Goal: Information Seeking & Learning: Learn about a topic

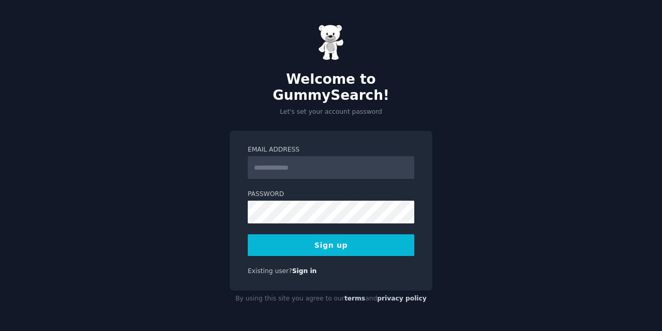
click at [316, 163] on input "Email Address" at bounding box center [331, 167] width 167 height 23
click at [265, 156] on input "Email Address" at bounding box center [331, 167] width 167 height 23
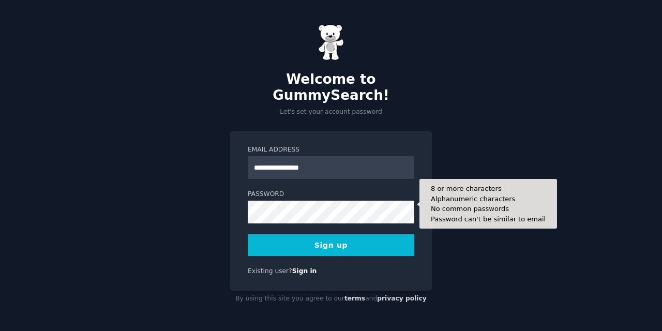
type input "**********"
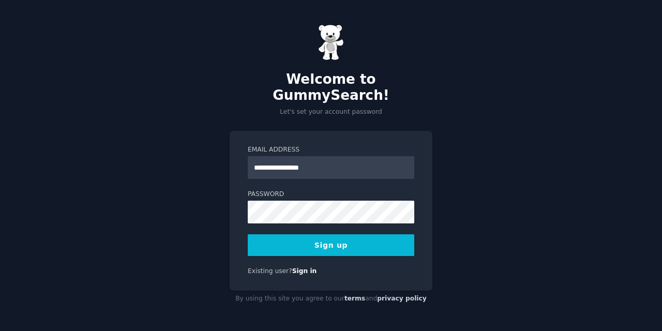
click at [318, 238] on button "Sign up" at bounding box center [331, 245] width 167 height 22
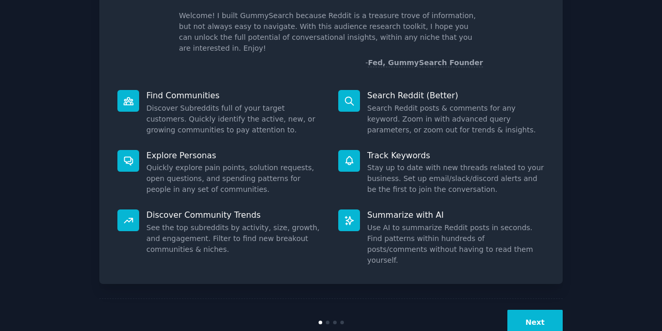
scroll to position [85, 0]
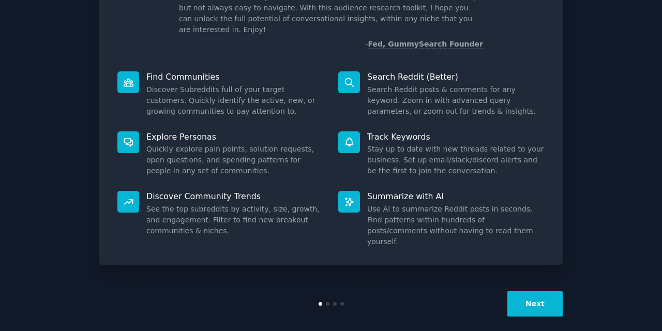
click at [543, 296] on button "Next" at bounding box center [534, 303] width 55 height 25
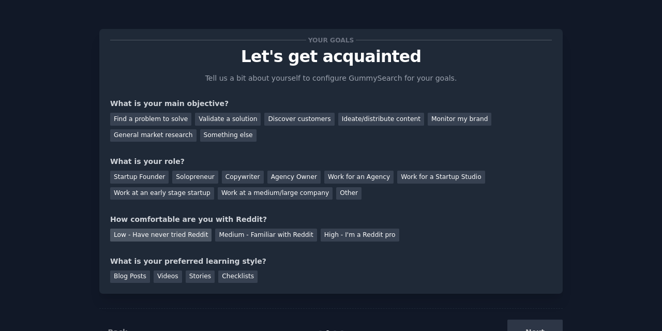
click at [146, 237] on div "Low - Have never tried Reddit" at bounding box center [160, 235] width 101 height 13
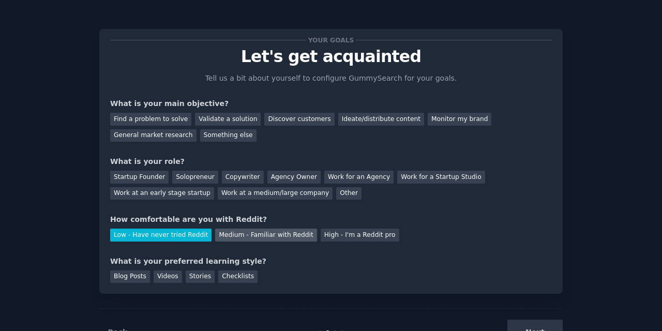
click at [255, 236] on div "Medium - Familiar with Reddit" at bounding box center [265, 235] width 101 height 13
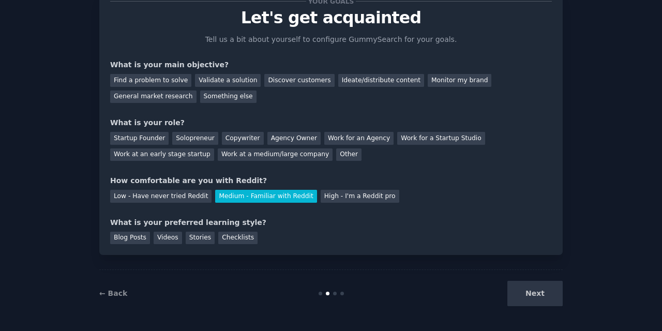
scroll to position [39, 0]
click at [235, 238] on div "Checklists" at bounding box center [237, 237] width 39 height 13
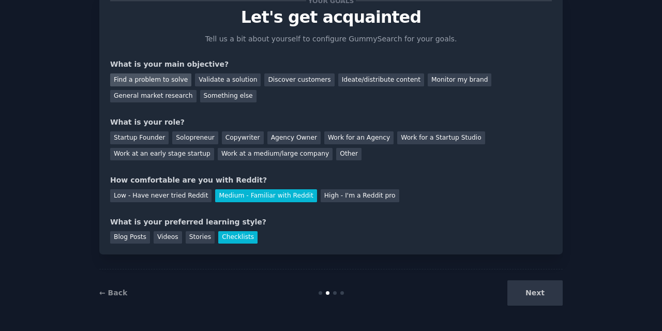
click at [145, 82] on div "Find a problem to solve" at bounding box center [150, 79] width 81 height 13
click at [289, 81] on div "Discover customers" at bounding box center [299, 79] width 70 height 13
click at [158, 86] on div "Find a problem to solve Validate a solution Discover customers Ideate/distribut…" at bounding box center [331, 86] width 442 height 33
click at [157, 82] on div "Find a problem to solve" at bounding box center [150, 79] width 81 height 13
click at [142, 137] on div "Startup Founder" at bounding box center [139, 137] width 58 height 13
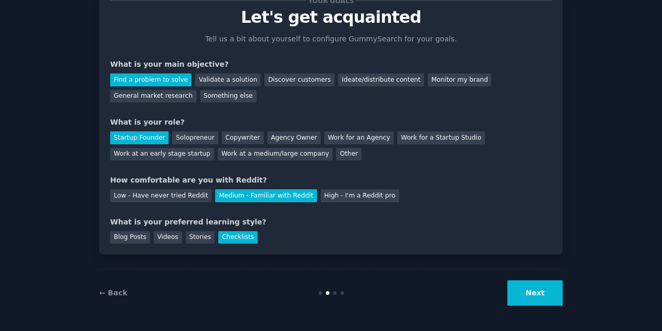
click at [537, 295] on button "Next" at bounding box center [534, 292] width 55 height 25
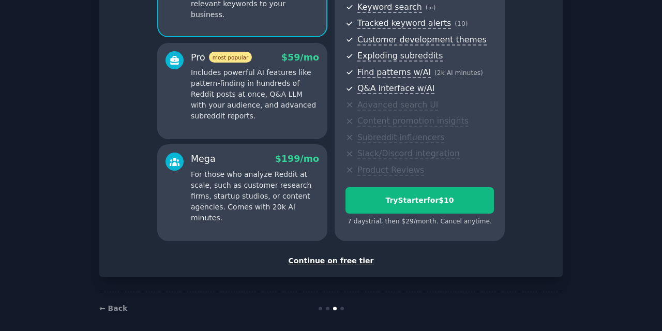
scroll to position [160, 0]
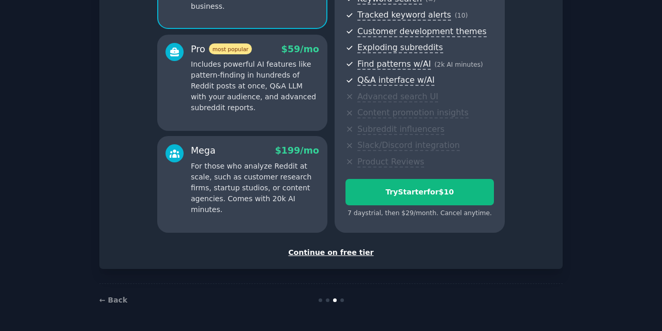
click at [346, 256] on div "Continue on free tier" at bounding box center [331, 252] width 442 height 11
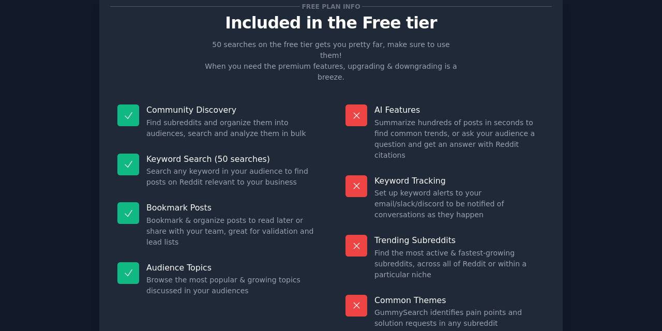
scroll to position [104, 0]
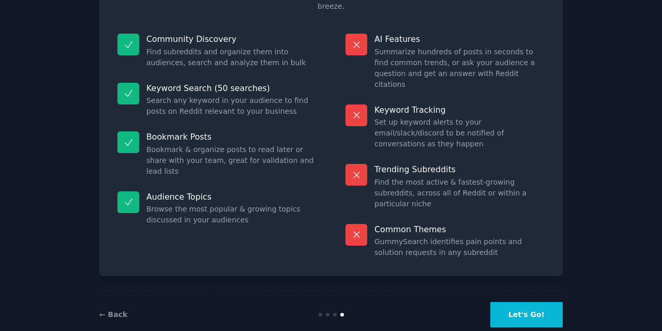
click at [516, 302] on button "Let's Go!" at bounding box center [526, 314] width 72 height 25
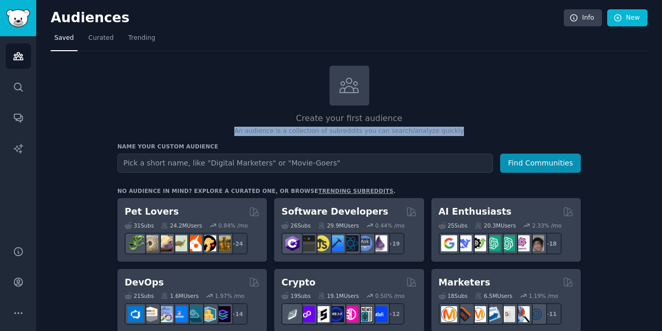
drag, startPoint x: 461, startPoint y: 135, endPoint x: 242, endPoint y: 131, distance: 219.3
click at [242, 131] on p "An audience is a collection of subreddits you can search/analyze quickly" at bounding box center [348, 131] width 463 height 9
click at [242, 131] on div at bounding box center [242, 131] width 0 height 0
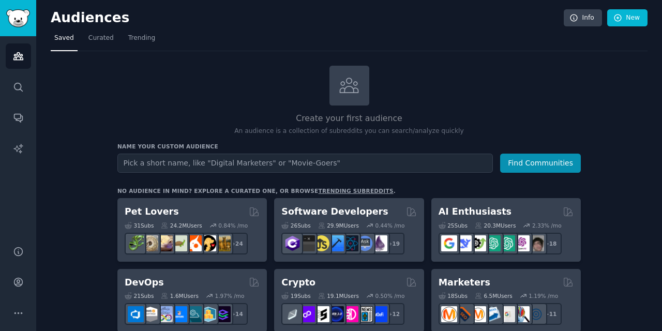
click at [509, 111] on div "Create your first audience An audience is a collection of subreddits you can se…" at bounding box center [348, 101] width 463 height 70
click at [139, 41] on span "Trending" at bounding box center [141, 38] width 27 height 9
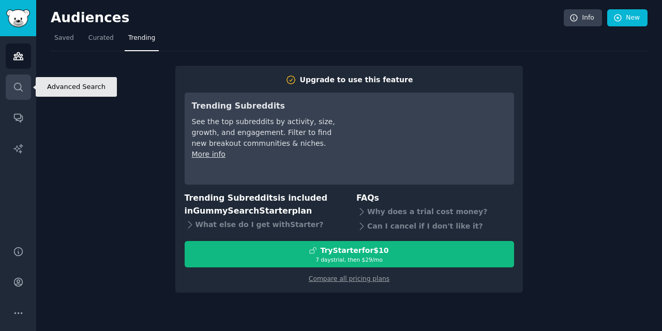
click at [19, 89] on icon "Sidebar" at bounding box center [18, 87] width 8 height 8
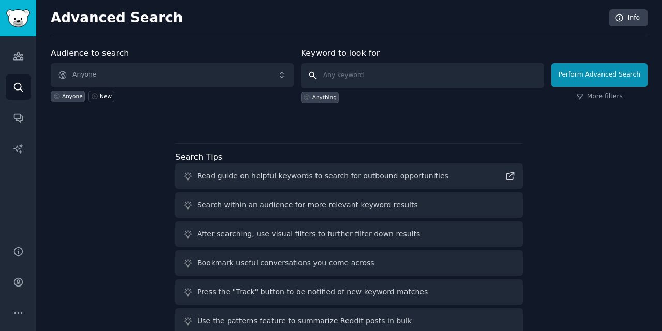
click at [373, 74] on input "text" at bounding box center [422, 75] width 243 height 25
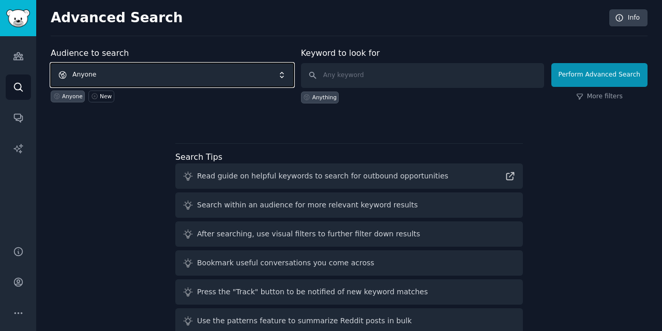
click at [236, 83] on span "Anyone" at bounding box center [172, 75] width 243 height 24
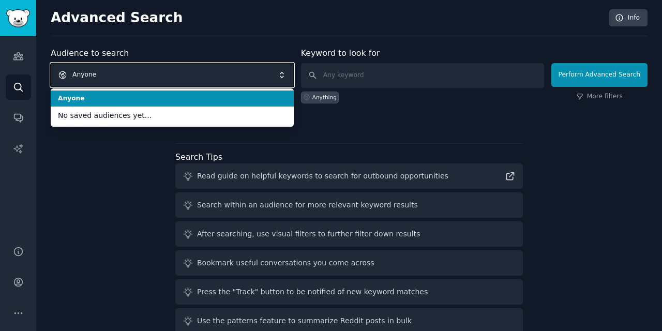
click at [236, 83] on span "Anyone" at bounding box center [172, 75] width 243 height 24
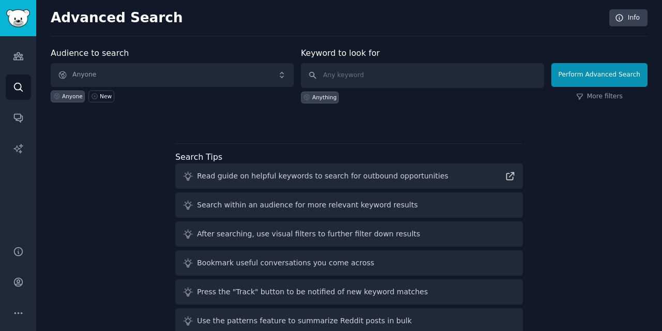
click at [399, 115] on div "Audience to search Anyone Anyone New Keyword to look for Anything Perform Advan…" at bounding box center [349, 86] width 597 height 78
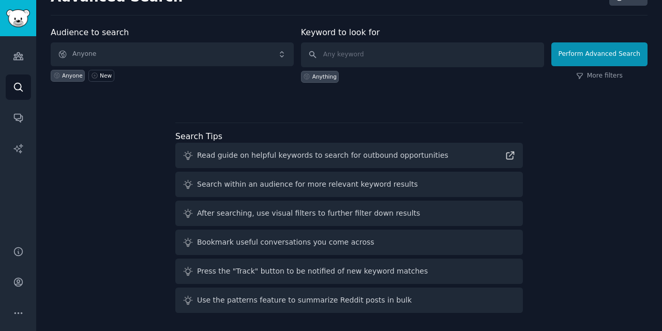
scroll to position [21, 0]
click at [17, 118] on icon "Sidebar" at bounding box center [18, 117] width 11 height 11
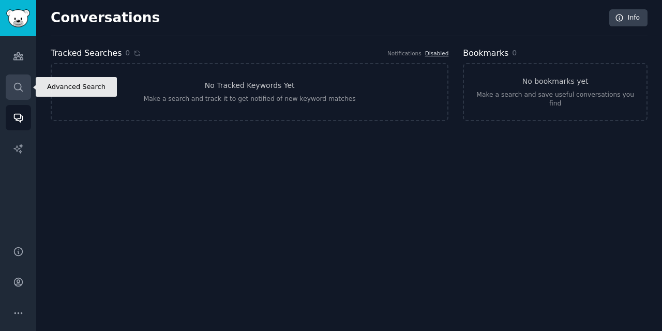
click at [16, 85] on icon "Sidebar" at bounding box center [18, 87] width 11 height 11
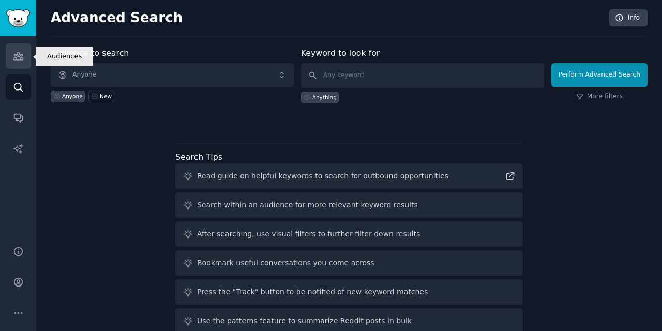
click at [16, 58] on icon "Sidebar" at bounding box center [17, 56] width 9 height 7
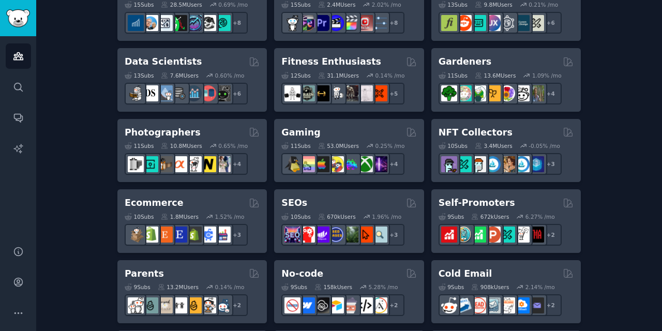
scroll to position [434, 0]
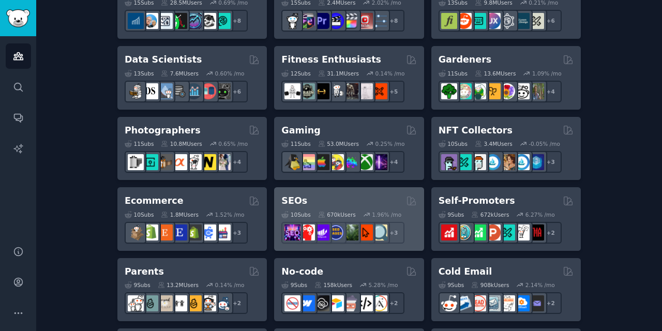
click at [351, 197] on div "SEOs Curated by GummySearch" at bounding box center [348, 200] width 135 height 13
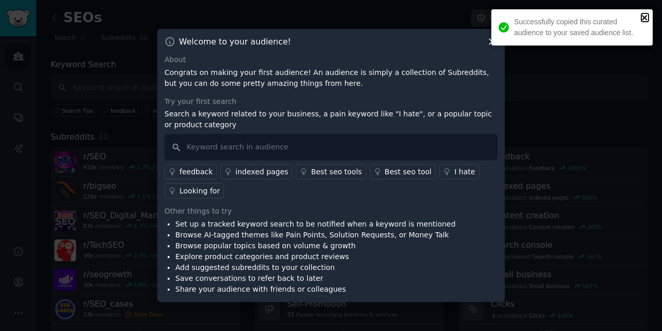
click at [647, 18] on icon "close" at bounding box center [644, 17] width 7 height 8
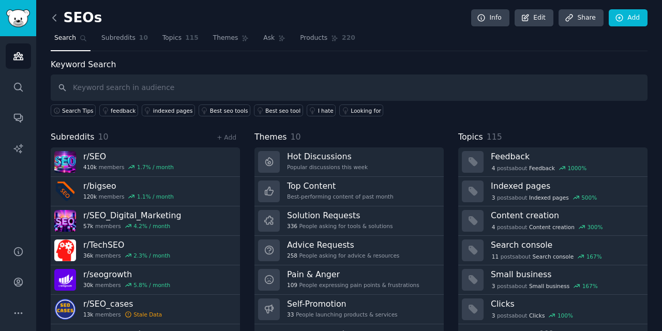
click at [56, 20] on icon at bounding box center [54, 17] width 11 height 11
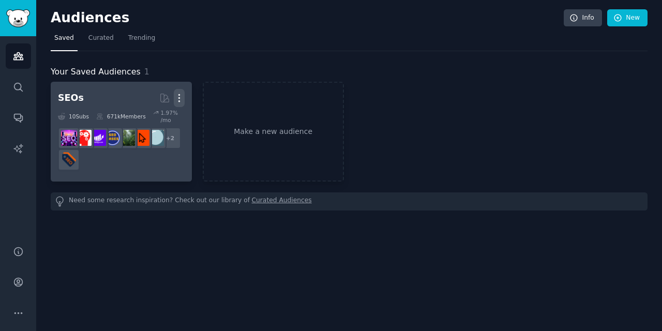
click at [182, 95] on icon "button" at bounding box center [179, 98] width 11 height 11
click at [147, 118] on p "Delete" at bounding box center [151, 119] width 24 height 11
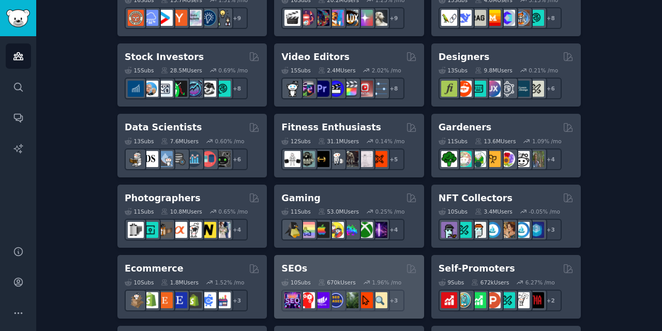
scroll to position [380, 0]
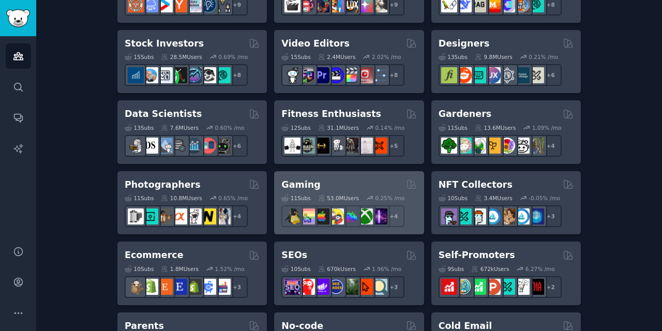
click at [361, 184] on div "Gaming" at bounding box center [348, 184] width 135 height 13
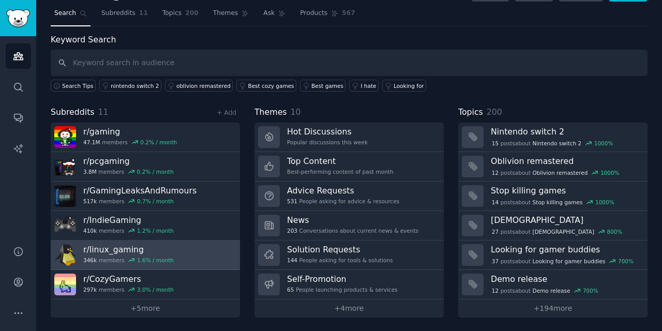
scroll to position [26, 0]
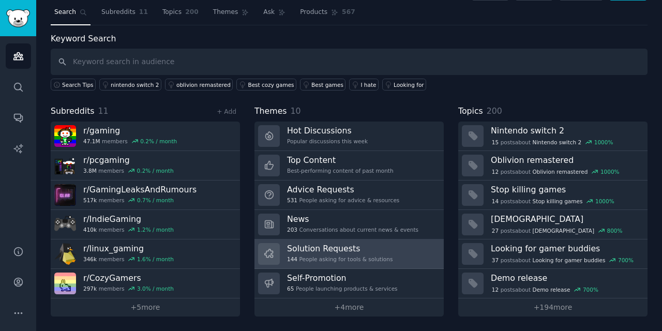
click at [400, 255] on link "Solution Requests 144 People asking for tools & solutions" at bounding box center [348, 253] width 189 height 29
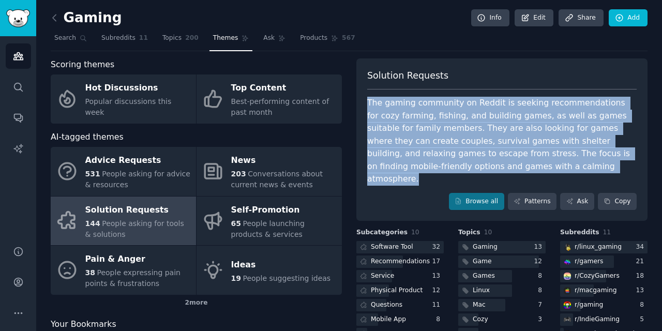
drag, startPoint x: 368, startPoint y: 103, endPoint x: 565, endPoint y: 166, distance: 207.2
click at [565, 166] on div "The gaming community on Reddit is seeking recommendations for cozy farming, fis…" at bounding box center [501, 141] width 269 height 89
click at [565, 166] on div at bounding box center [565, 166] width 0 height 0
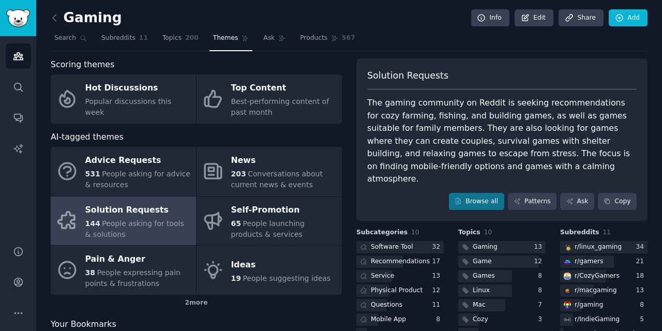
click at [544, 69] on div "Solution Requests The gaming community on Reddit is seeking recommendations for…" at bounding box center [501, 139] width 291 height 163
click at [486, 193] on link "Browse all" at bounding box center [476, 202] width 55 height 18
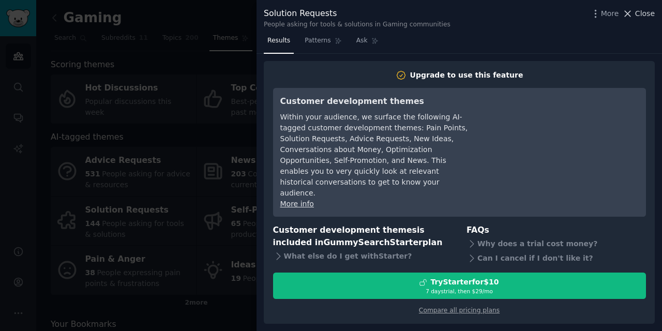
click at [650, 15] on span "Close" at bounding box center [645, 13] width 20 height 11
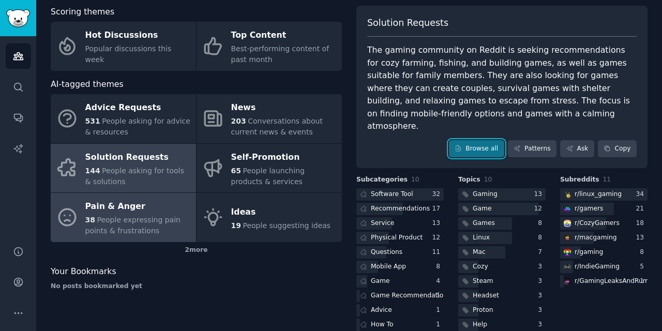
scroll to position [54, 0]
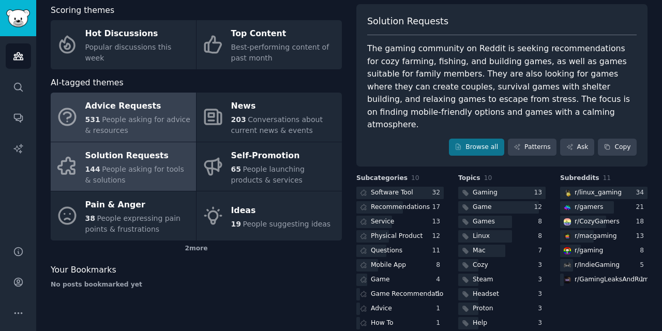
click at [171, 107] on div "Advice Requests" at bounding box center [138, 106] width 106 height 17
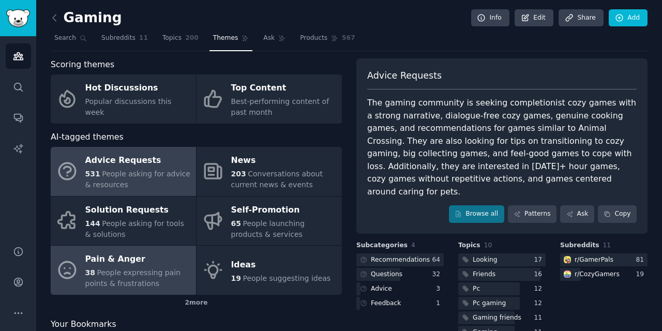
click at [169, 263] on div "Pain & Anger" at bounding box center [138, 259] width 106 height 17
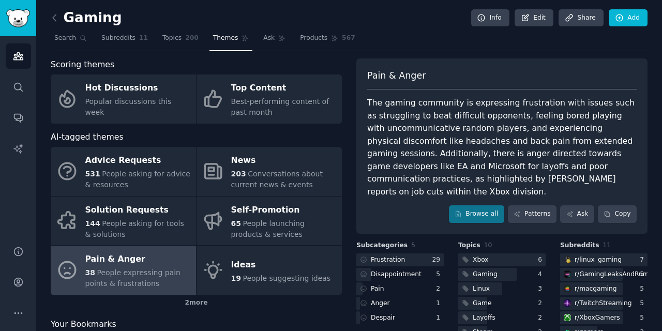
drag, startPoint x: 517, startPoint y: 194, endPoint x: 368, endPoint y: 106, distance: 173.7
click at [368, 106] on div "The gaming community is expressing frustration with issues such as struggling t…" at bounding box center [501, 147] width 269 height 101
click at [368, 106] on div at bounding box center [368, 106] width 0 height 0
click at [544, 193] on div "The gaming community is expressing frustration with issues such as struggling t…" at bounding box center [501, 147] width 269 height 101
click at [310, 42] on span "Products" at bounding box center [313, 38] width 27 height 9
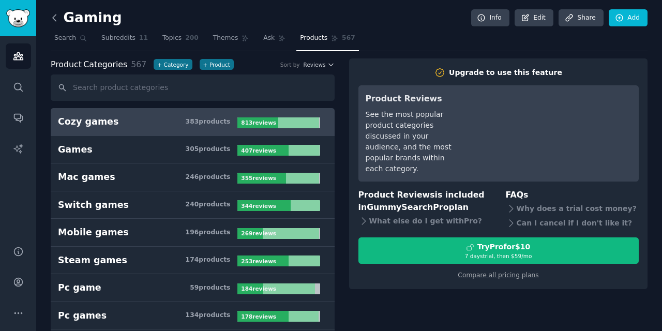
click at [54, 22] on icon at bounding box center [54, 17] width 11 height 11
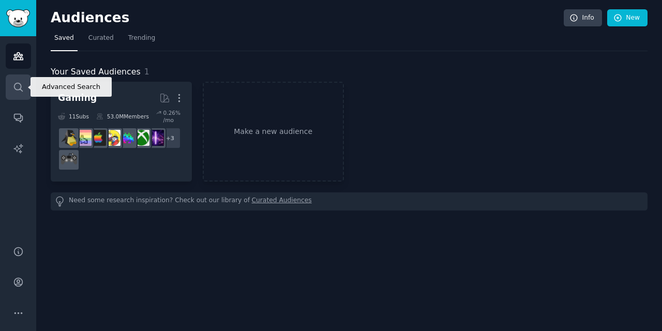
click at [16, 92] on icon "Sidebar" at bounding box center [18, 87] width 11 height 11
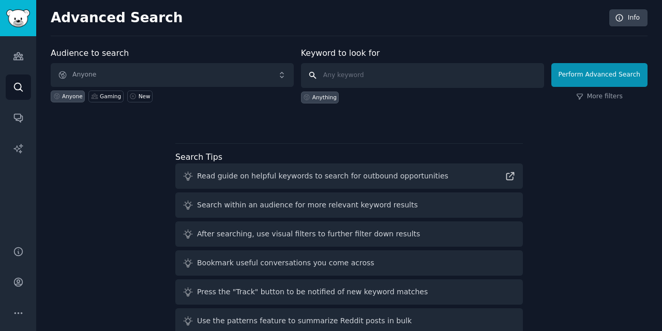
click at [381, 79] on input "text" at bounding box center [422, 75] width 243 height 25
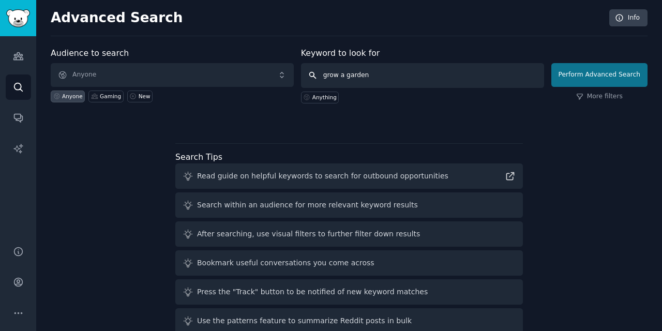
type input "grow a garden"
click at [581, 81] on button "Perform Advanced Search" at bounding box center [599, 75] width 96 height 24
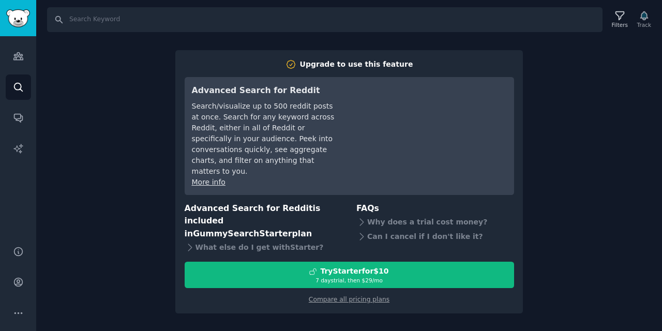
click at [208, 178] on link "More info" at bounding box center [209, 182] width 34 height 8
